Goal: Information Seeking & Learning: Learn about a topic

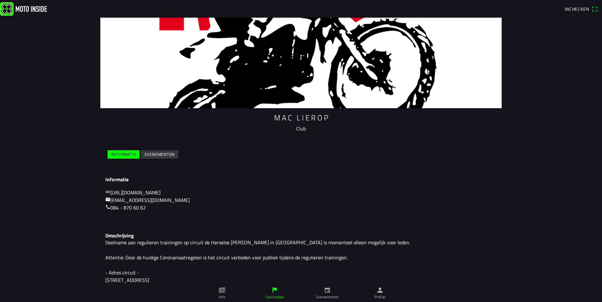
click at [0, 0] on slot "Evenementen" at bounding box center [0, 0] width 0 height 0
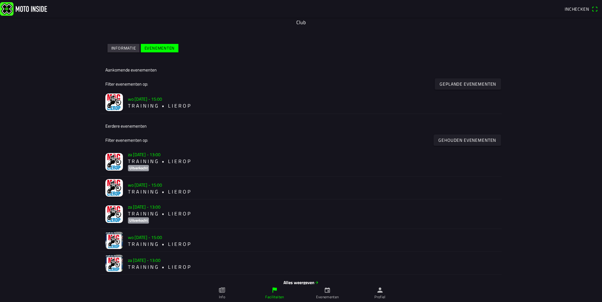
scroll to position [115, 0]
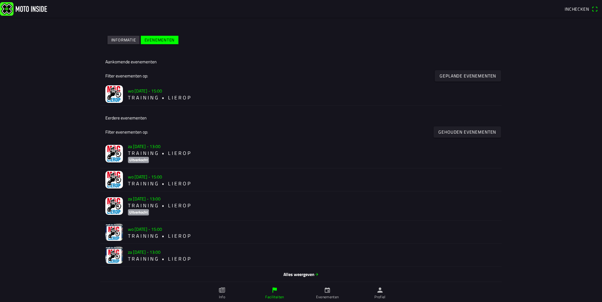
click at [310, 273] on span "Alles weergeven" at bounding box center [301, 274] width 392 height 7
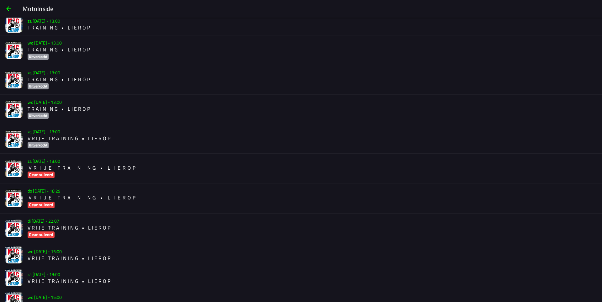
scroll to position [148, 0]
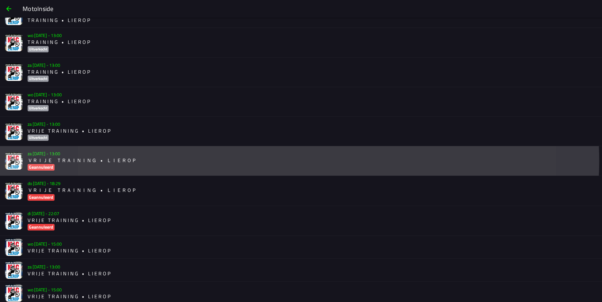
drag, startPoint x: 131, startPoint y: 152, endPoint x: 170, endPoint y: 250, distance: 106.1
click at [170, 250] on ion-list "Alle eerdere evenementen Filter evenementen op: Alle evenementen za [DATE] - 13…" at bounding box center [301, 165] width 602 height 592
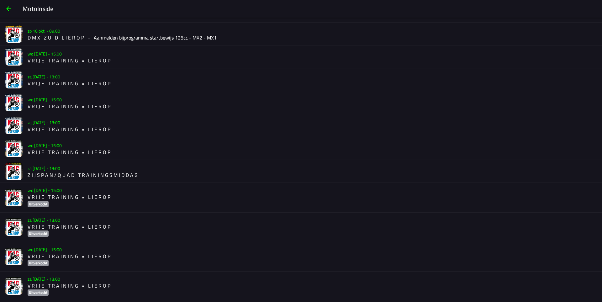
scroll to position [1311, 0]
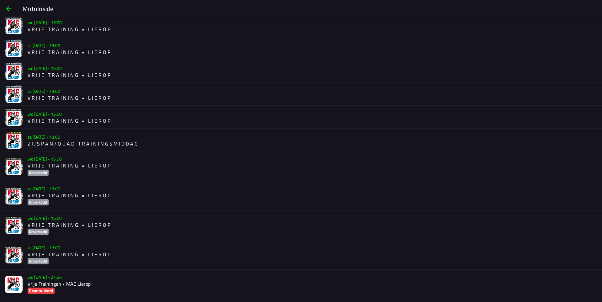
click at [0, 0] on slot "wo [DATE] - 21:56" at bounding box center [0, 0] width 0 height 0
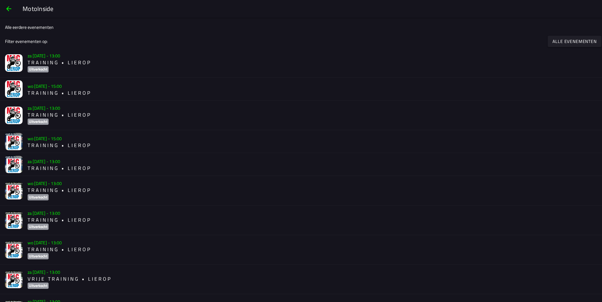
click at [53, 112] on h2 "T R A I N I N G • L I E R O P" at bounding box center [313, 115] width 570 height 6
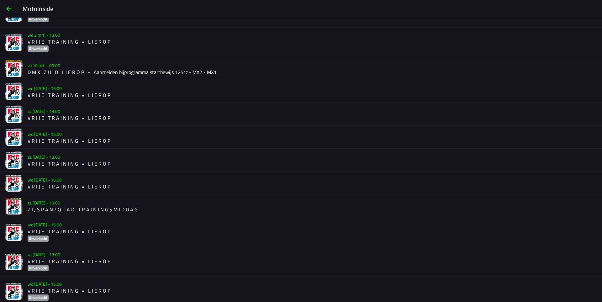
scroll to position [1255, 0]
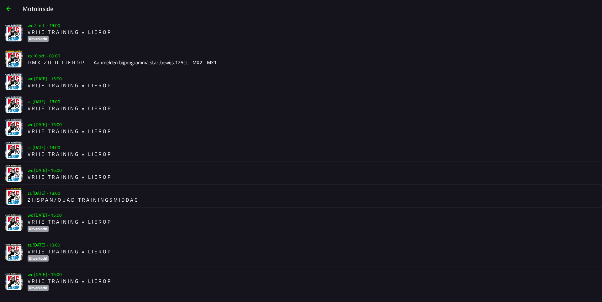
click at [72, 176] on h2 "V R I J E T R A I N I N G • L I E R O P" at bounding box center [313, 177] width 570 height 6
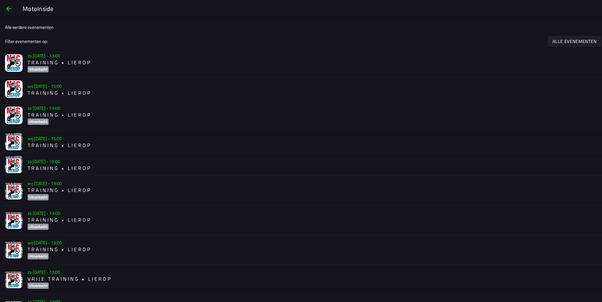
click at [0, 0] on slot "za [DATE] - 13:00" at bounding box center [0, 0] width 0 height 0
click at [10, 7] on span "button" at bounding box center [9, 8] width 8 height 15
